Goal: Task Accomplishment & Management: Use online tool/utility

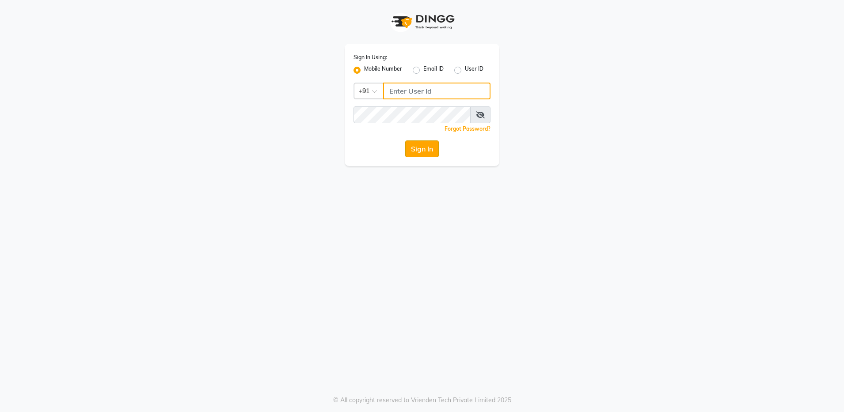
type input "8310081242"
click at [421, 148] on button "Sign In" at bounding box center [422, 149] width 34 height 17
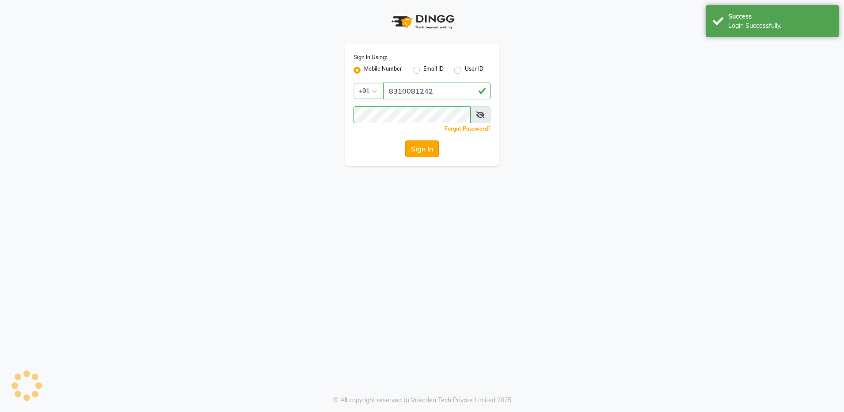
select select "service"
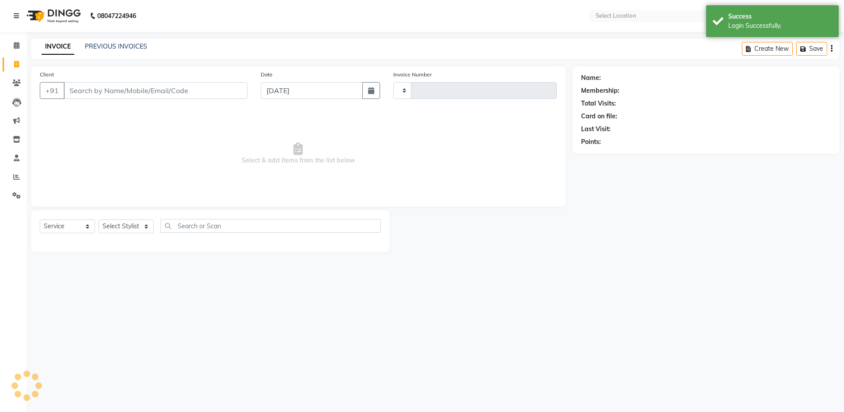
select select "en"
type input "4124"
select select "4781"
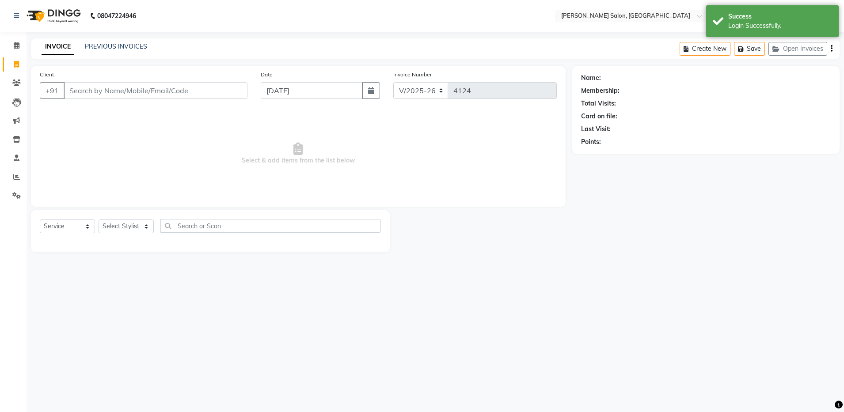
click at [207, 91] on input "Client" at bounding box center [156, 90] width 184 height 17
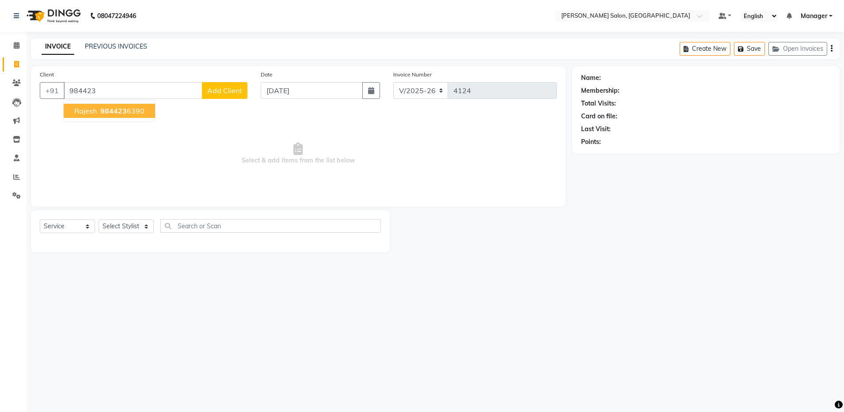
click at [145, 112] on button "rajesh 984423 6390" at bounding box center [109, 111] width 91 height 14
type input "9844236390"
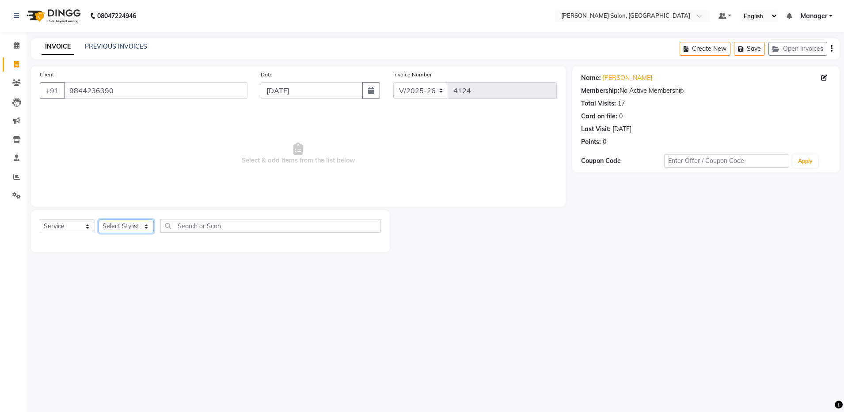
click at [124, 227] on select "Select Stylist Aarthi Abhishek [PERSON_NAME] [PERSON_NAME] Arjun [PERSON_NAME] …" at bounding box center [126, 227] width 55 height 14
select select "28896"
click at [99, 220] on select "Select Stylist Aarthi Abhishek [PERSON_NAME] [PERSON_NAME] Arjun [PERSON_NAME] …" at bounding box center [126, 227] width 55 height 14
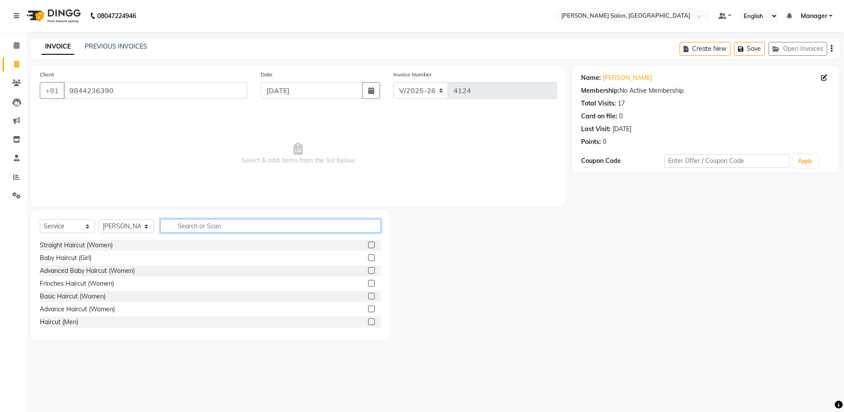
click at [289, 228] on input "text" at bounding box center [270, 226] width 220 height 14
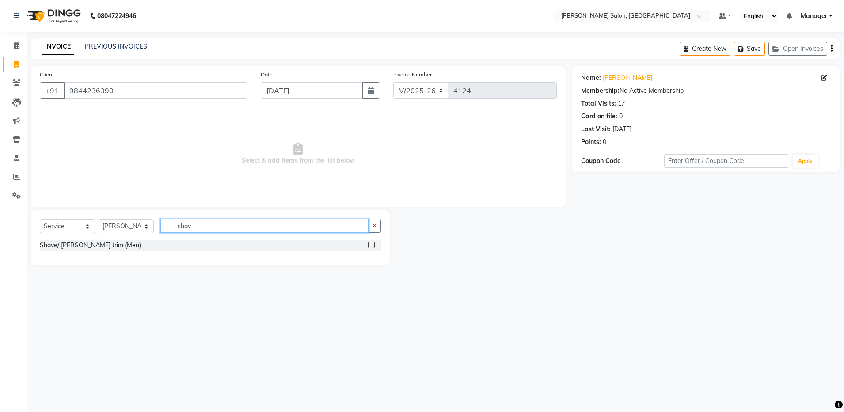
type input "shav"
click at [372, 245] on label at bounding box center [371, 245] width 7 height 7
click at [372, 245] on input "checkbox" at bounding box center [371, 246] width 6 height 6
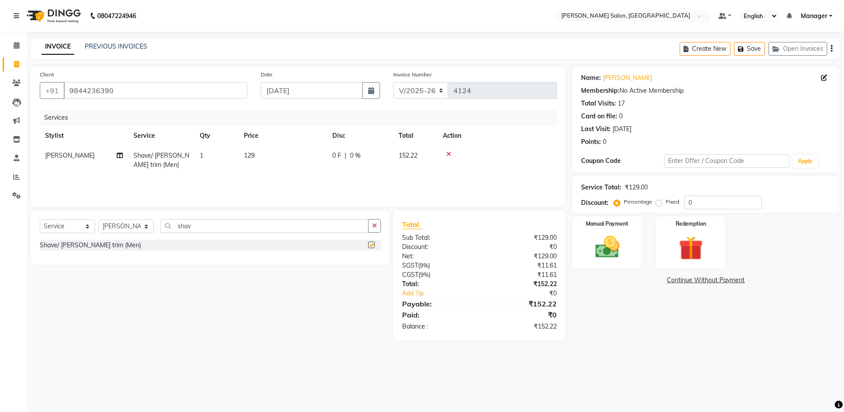
checkbox input "false"
click at [832, 49] on icon "button" at bounding box center [832, 49] width 2 height 0
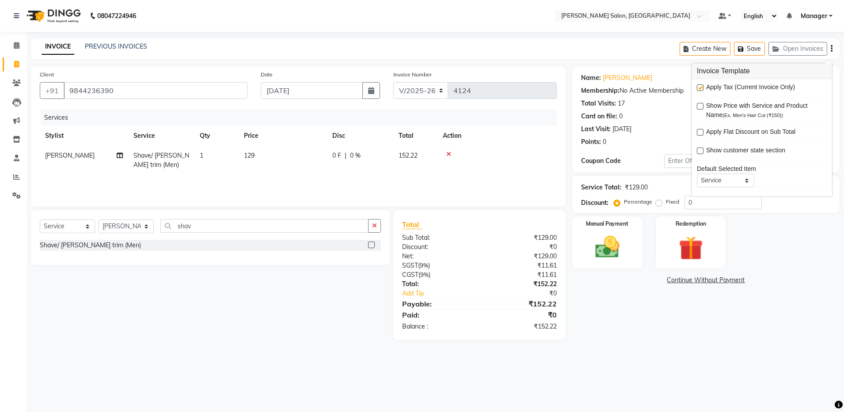
click at [701, 87] on label at bounding box center [700, 87] width 7 height 7
click at [701, 87] on input "checkbox" at bounding box center [700, 88] width 6 height 6
checkbox input "false"
click at [607, 250] on img at bounding box center [607, 247] width 41 height 29
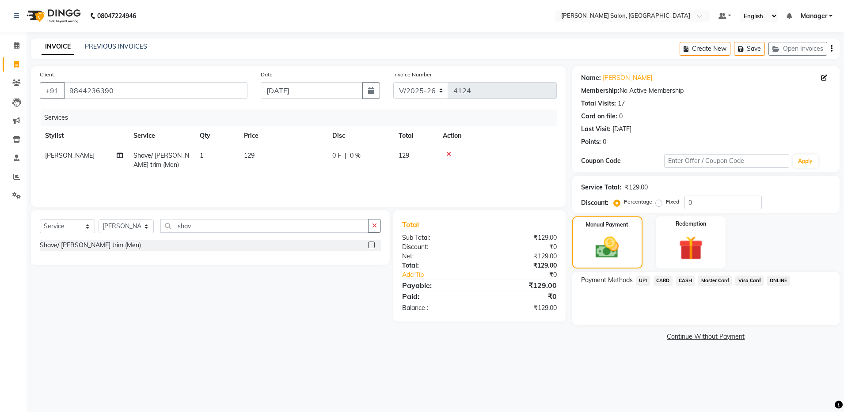
click at [684, 280] on span "CASH" at bounding box center [685, 281] width 19 height 10
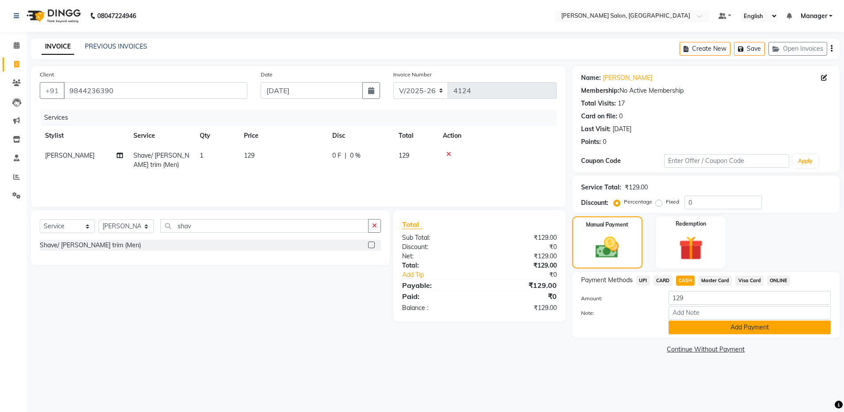
click at [738, 325] on button "Add Payment" at bounding box center [749, 328] width 162 height 14
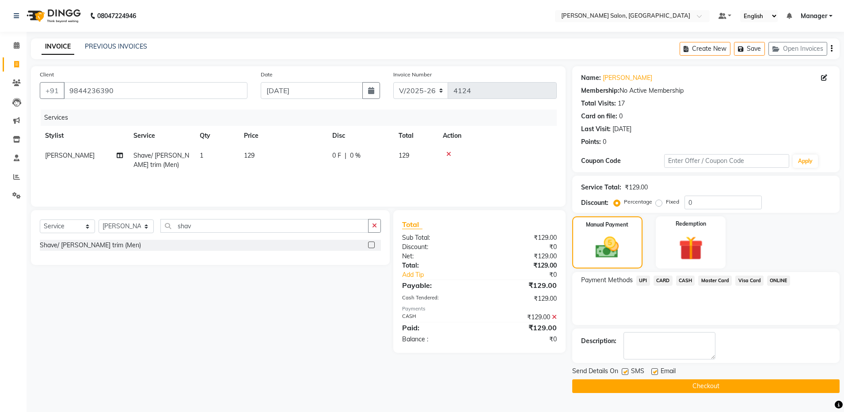
click at [709, 384] on button "Checkout" at bounding box center [705, 387] width 267 height 14
